Goal: Task Accomplishment & Management: Manage account settings

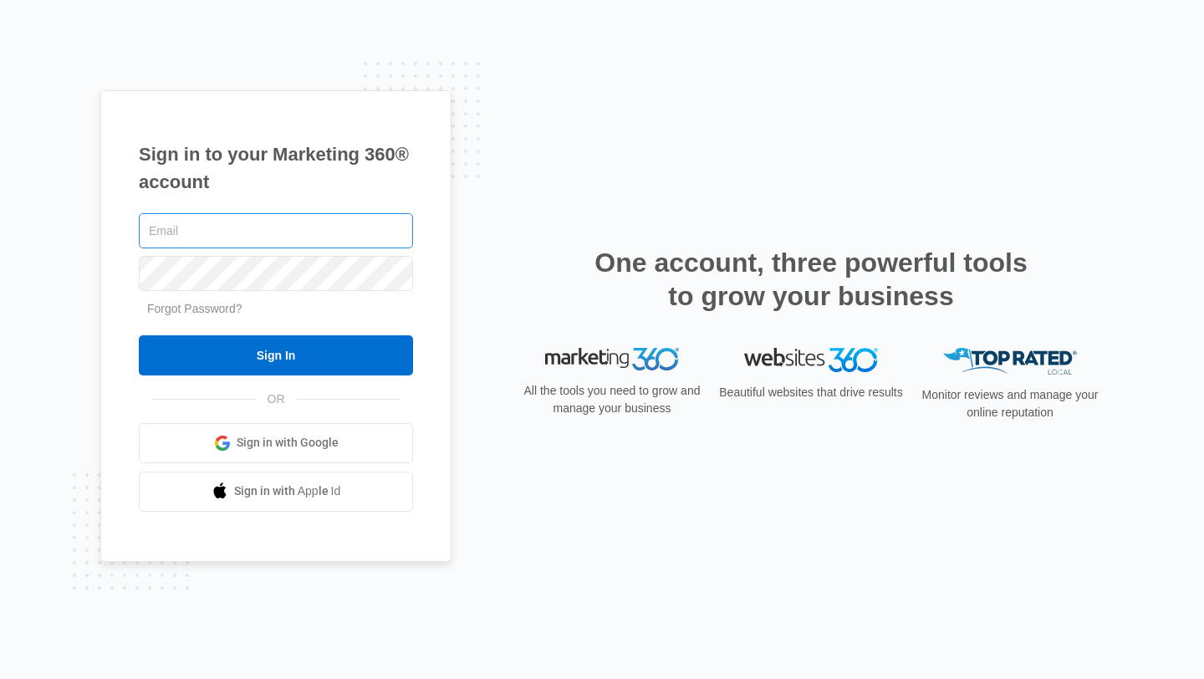
click at [274, 244] on input "text" at bounding box center [276, 230] width 274 height 35
type input "[EMAIL_ADDRESS][DOMAIN_NAME]"
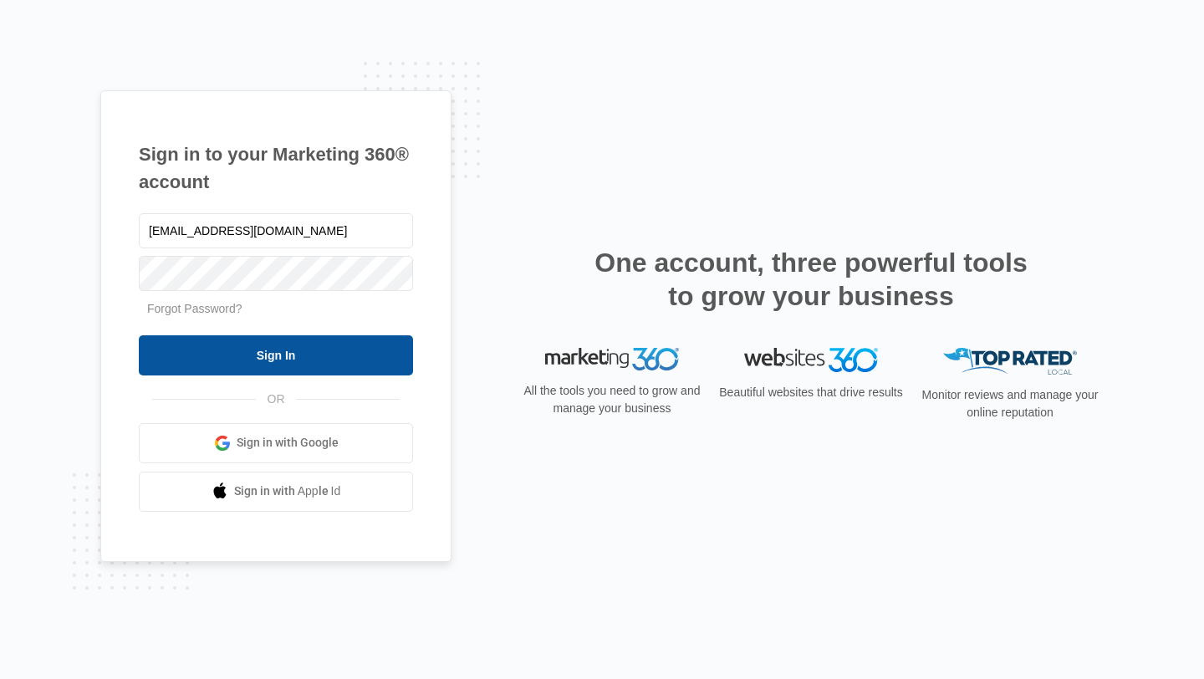
click at [276, 367] on input "Sign In" at bounding box center [276, 355] width 274 height 40
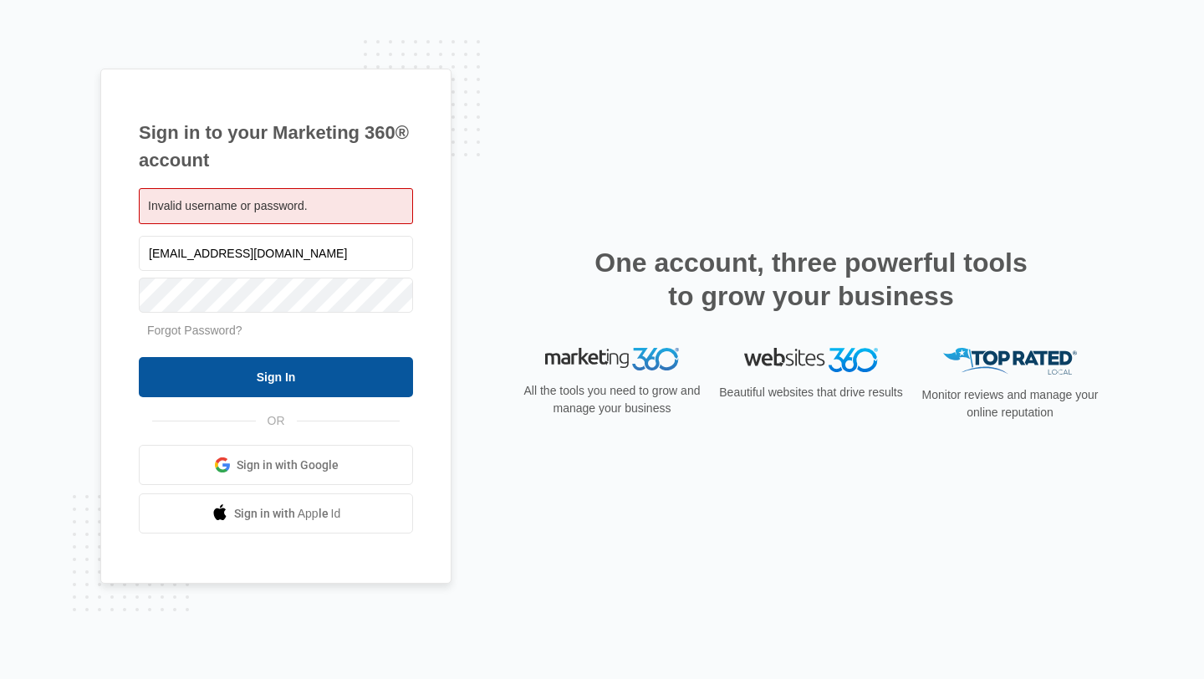
click at [339, 381] on input "Sign In" at bounding box center [276, 377] width 274 height 40
